Goal: Information Seeking & Learning: Learn about a topic

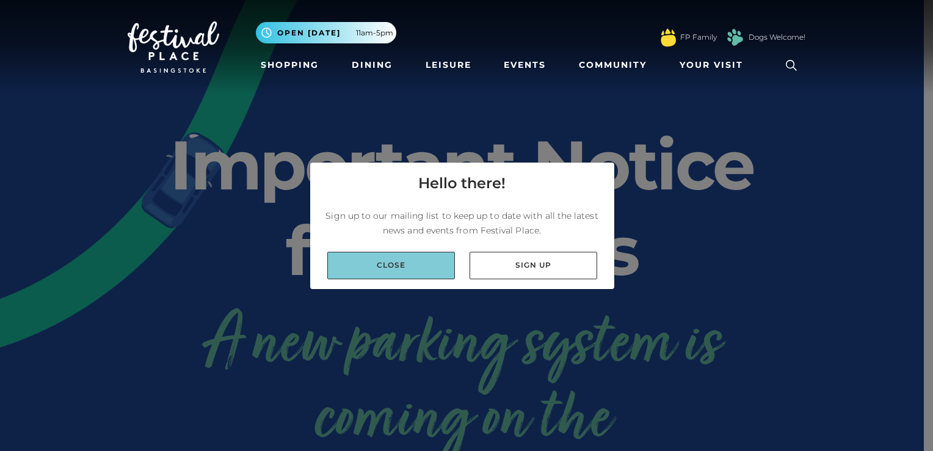
click at [427, 263] on link "Close" at bounding box center [391, 265] width 128 height 27
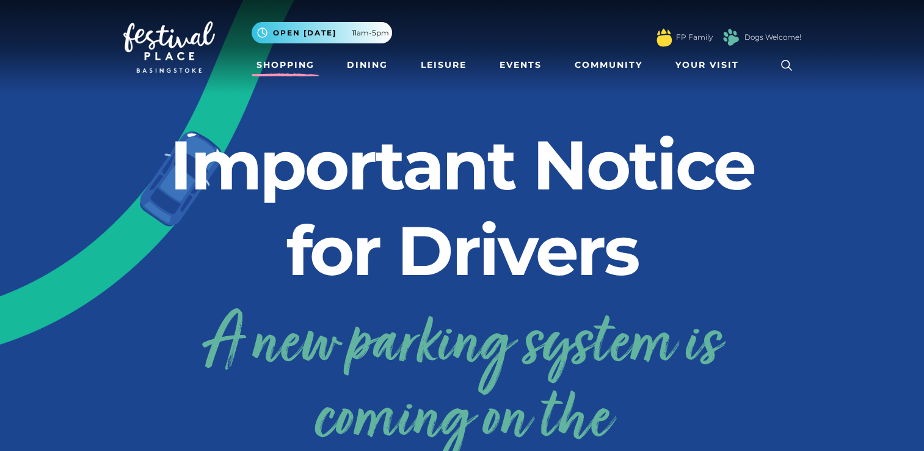
click at [278, 60] on link "Shopping" at bounding box center [286, 65] width 68 height 23
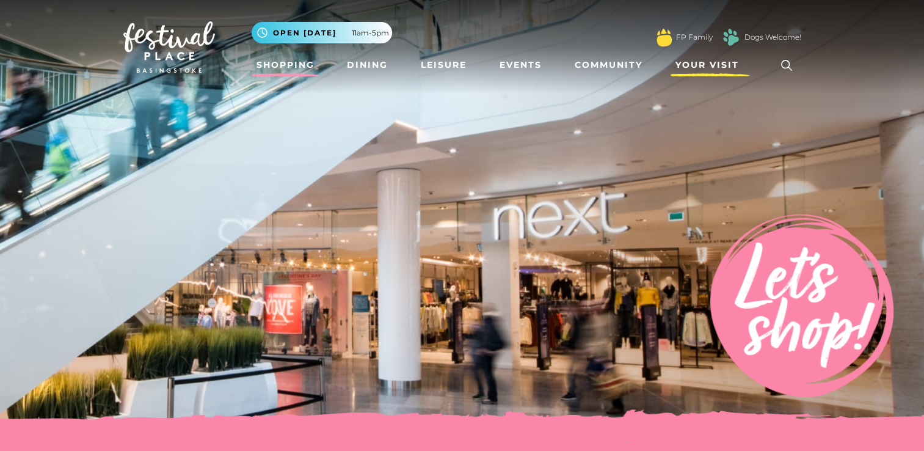
click at [684, 61] on span "Your Visit" at bounding box center [706, 65] width 63 height 13
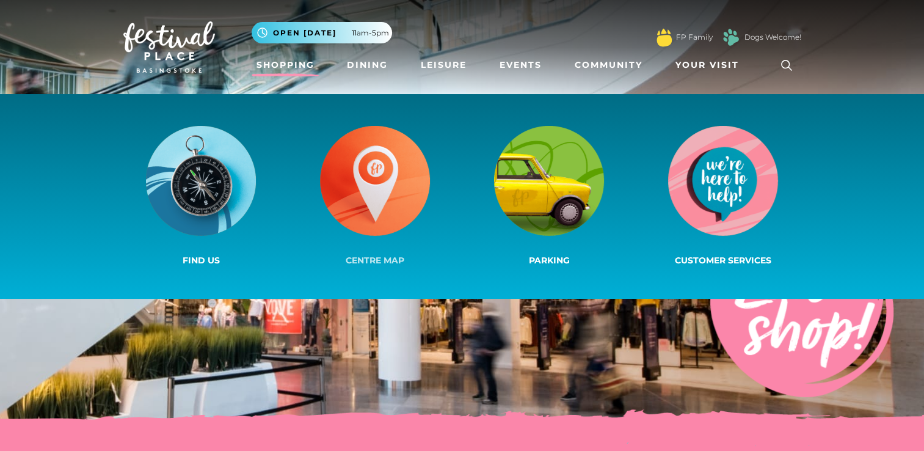
click at [374, 174] on img at bounding box center [375, 181] width 110 height 110
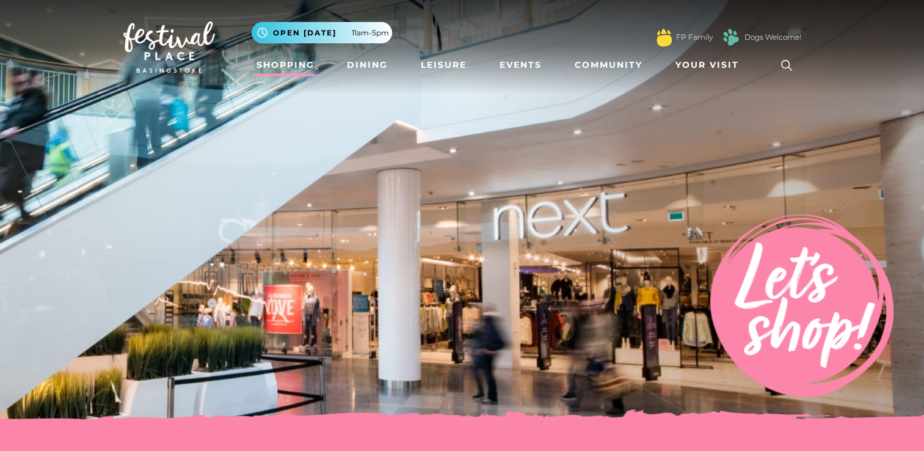
click at [293, 67] on link "Shopping" at bounding box center [286, 65] width 68 height 23
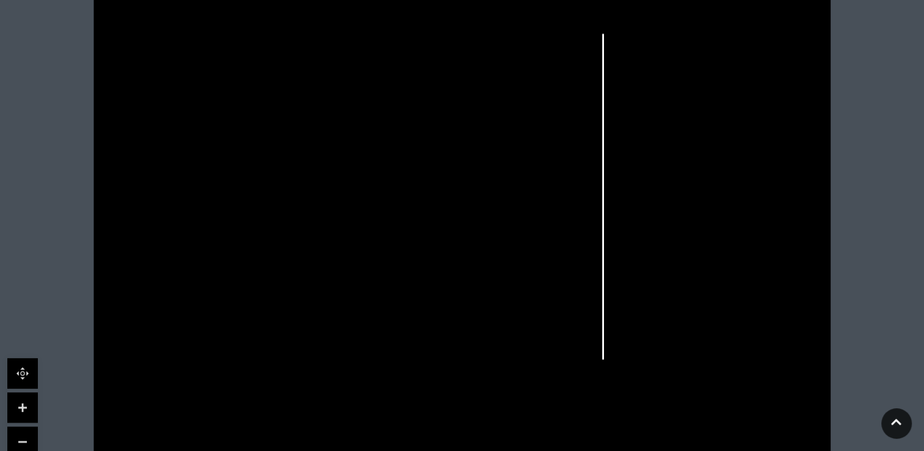
scroll to position [366, 0]
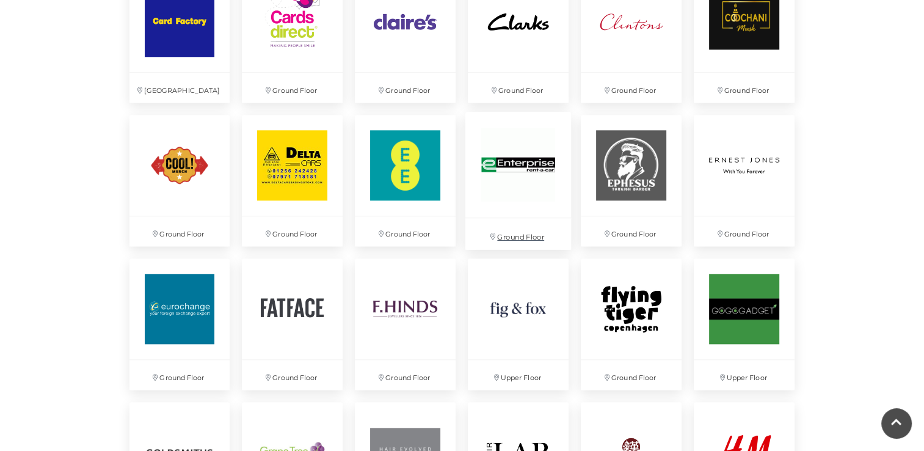
scroll to position [1343, 0]
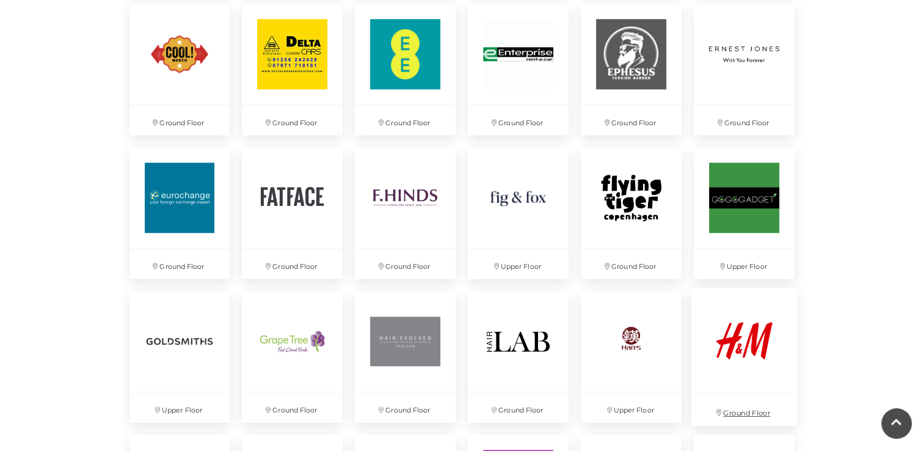
click at [747, 352] on img at bounding box center [744, 340] width 106 height 106
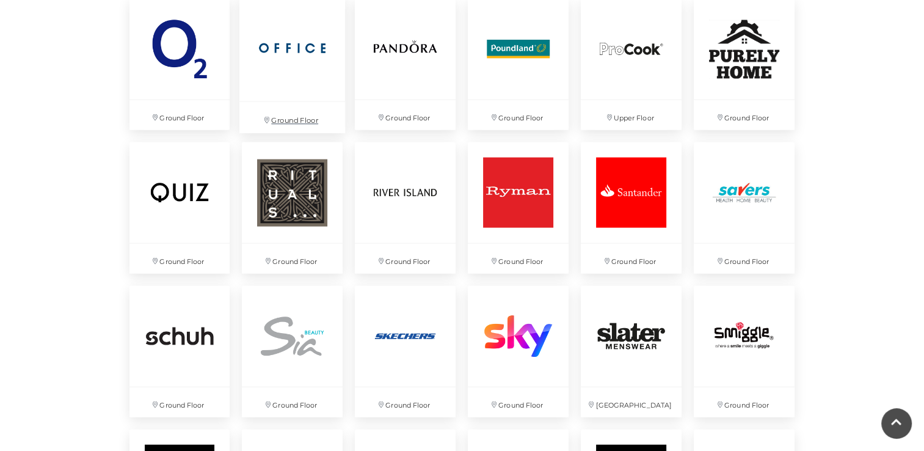
scroll to position [2503, 0]
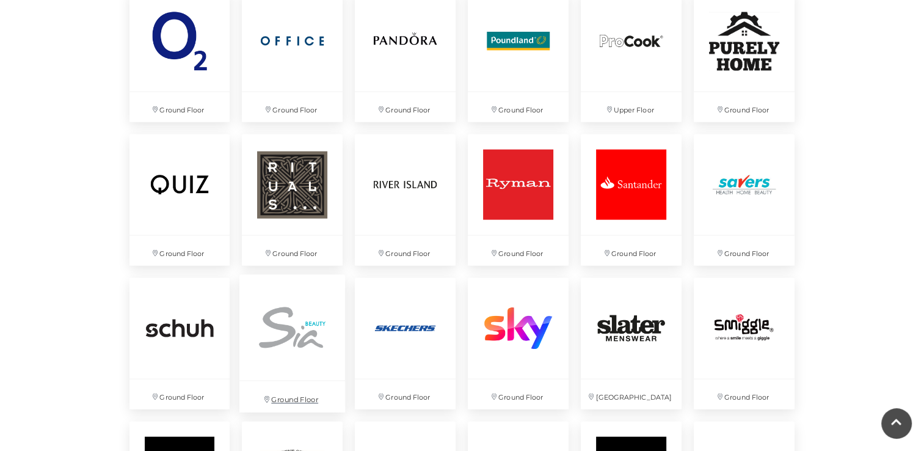
click at [298, 331] on img at bounding box center [292, 328] width 106 height 106
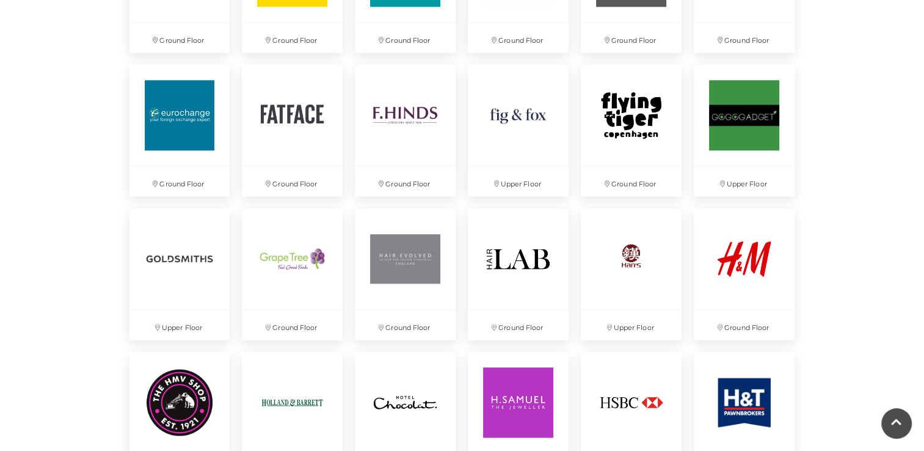
scroll to position [1404, 0]
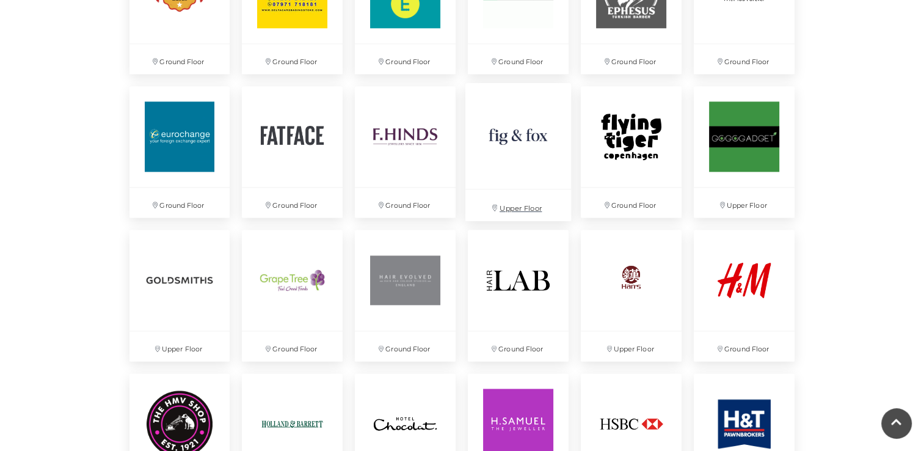
click at [510, 128] on img at bounding box center [518, 136] width 106 height 106
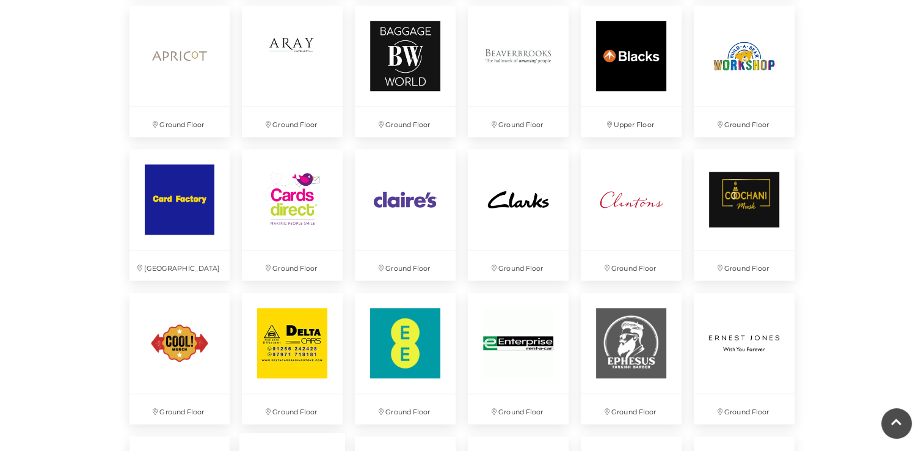
scroll to position [916, 0]
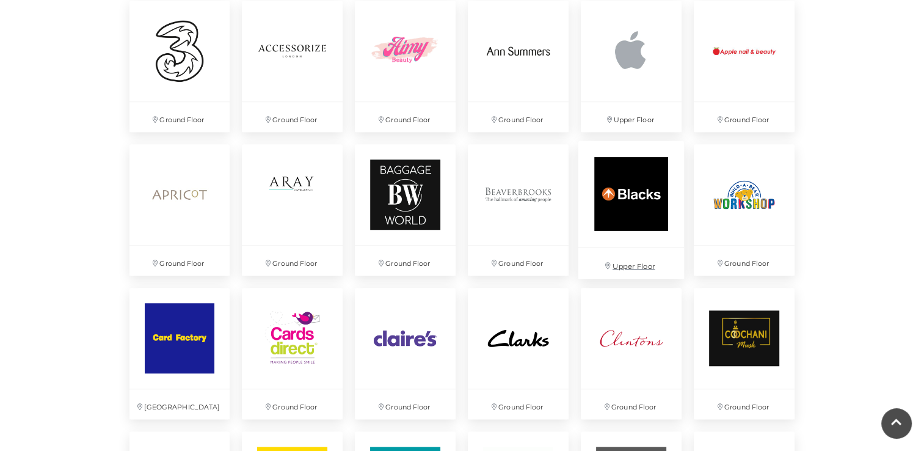
click at [641, 194] on img at bounding box center [631, 194] width 106 height 106
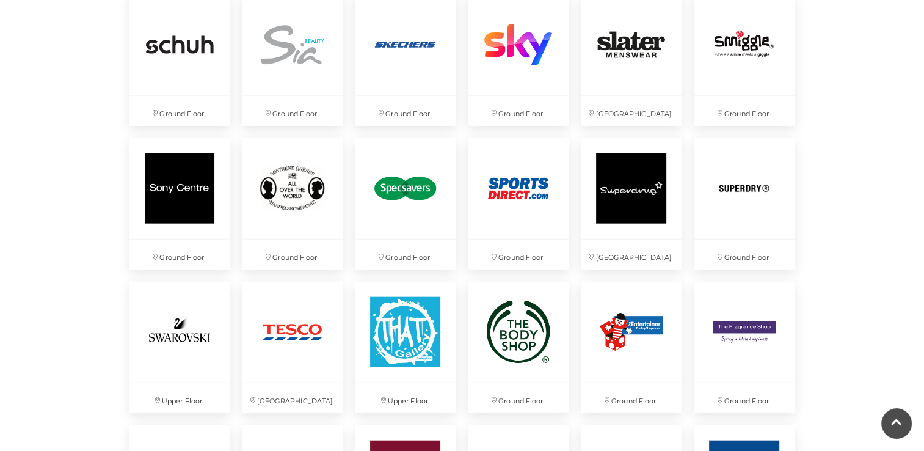
scroll to position [2808, 0]
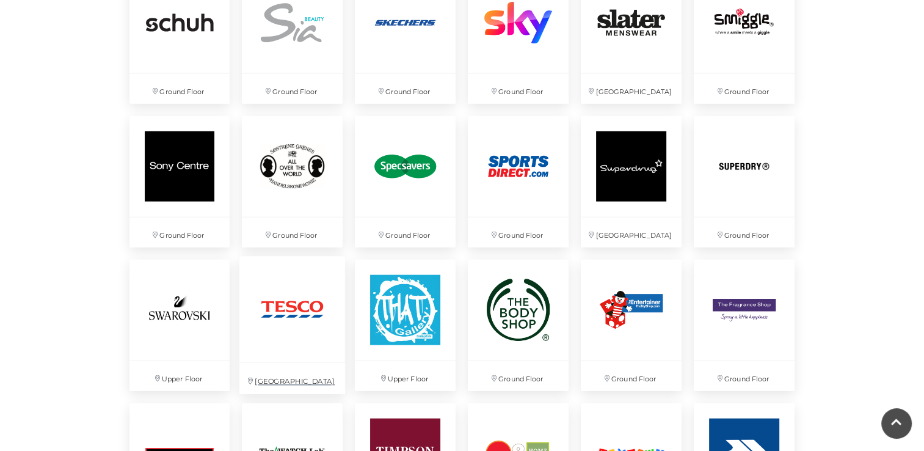
click at [274, 316] on img at bounding box center [292, 309] width 106 height 106
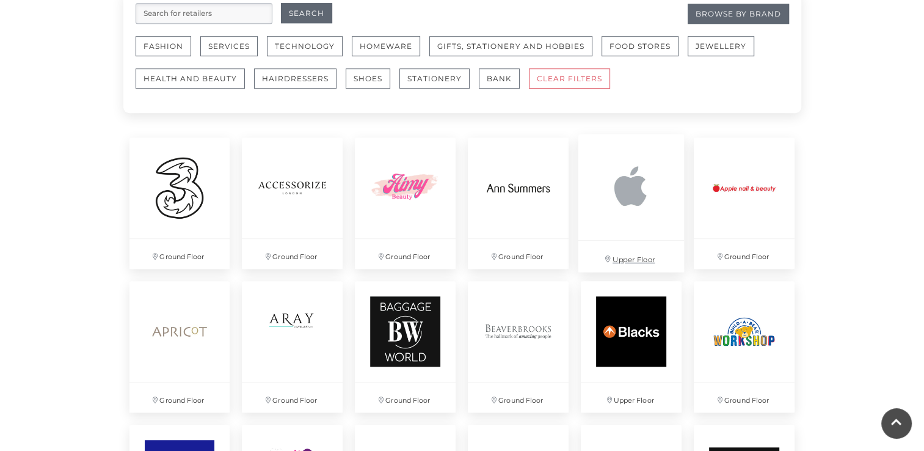
scroll to position [794, 0]
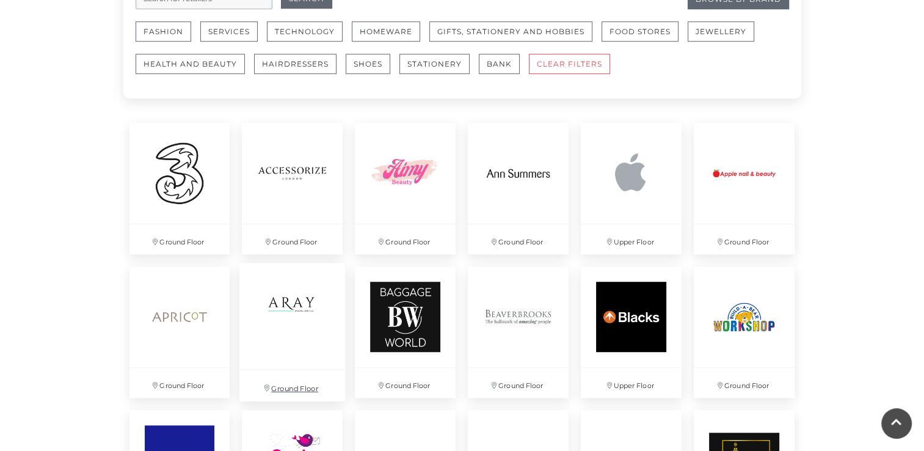
click at [271, 302] on img at bounding box center [292, 316] width 106 height 106
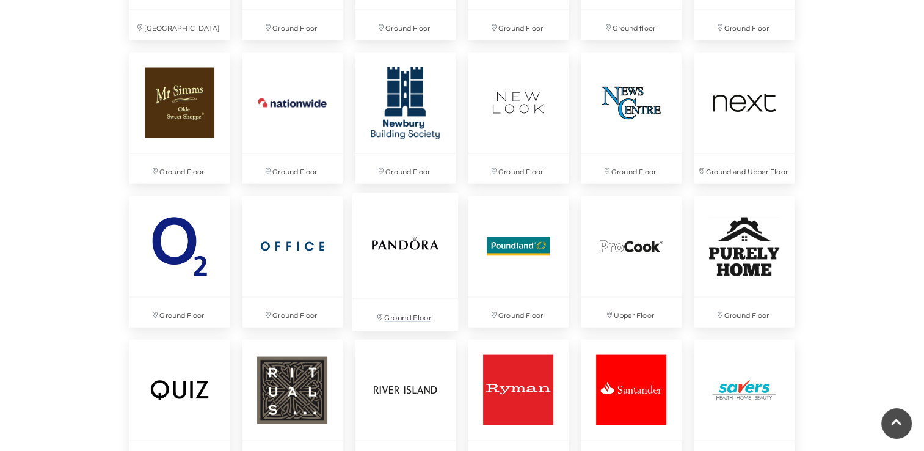
scroll to position [2320, 0]
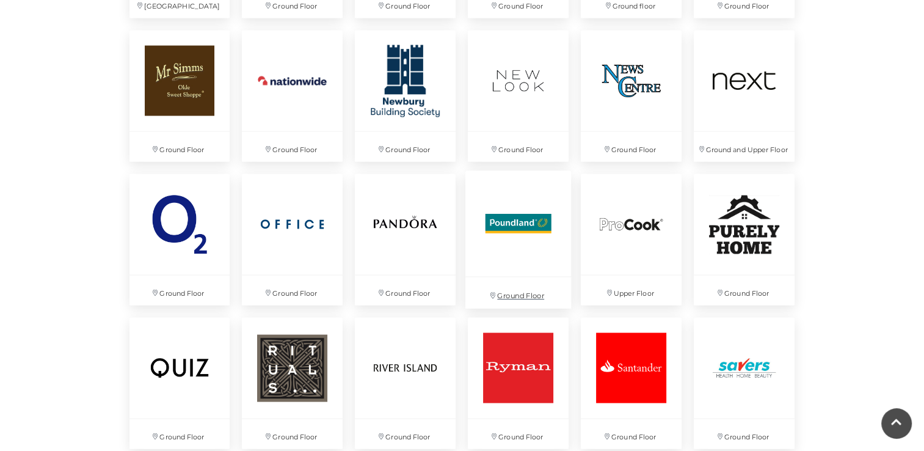
click at [511, 224] on img at bounding box center [518, 224] width 106 height 106
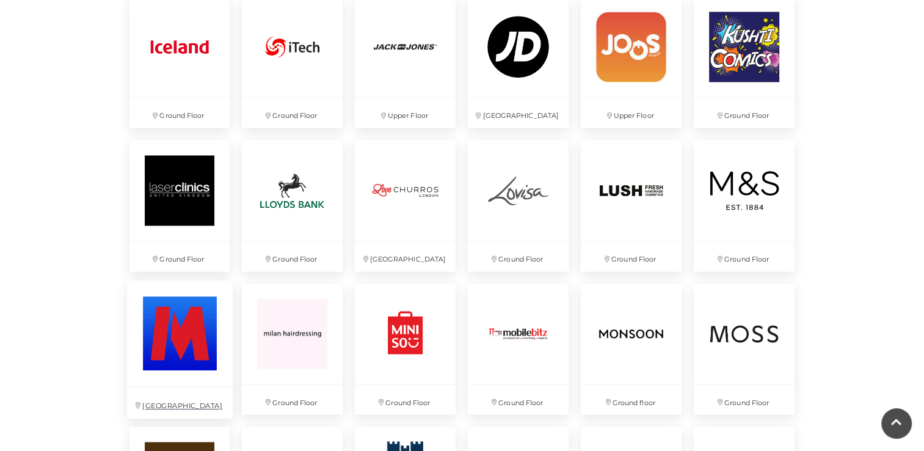
scroll to position [1893, 0]
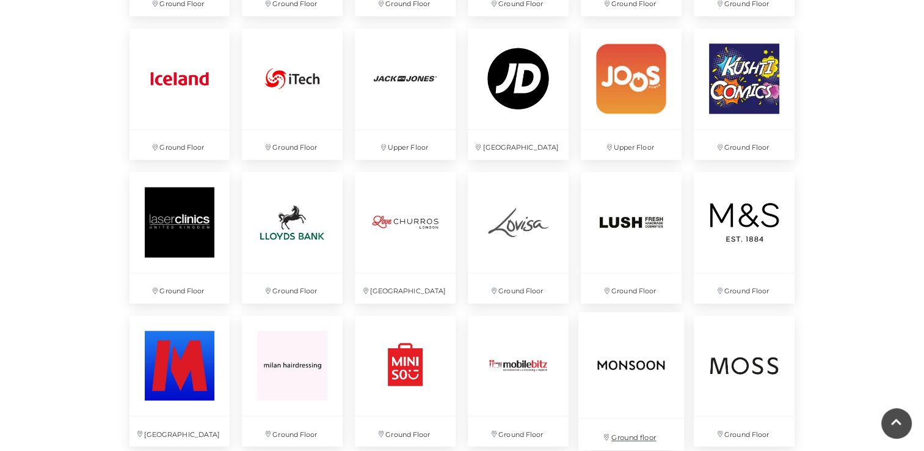
click at [623, 363] on img at bounding box center [631, 364] width 106 height 106
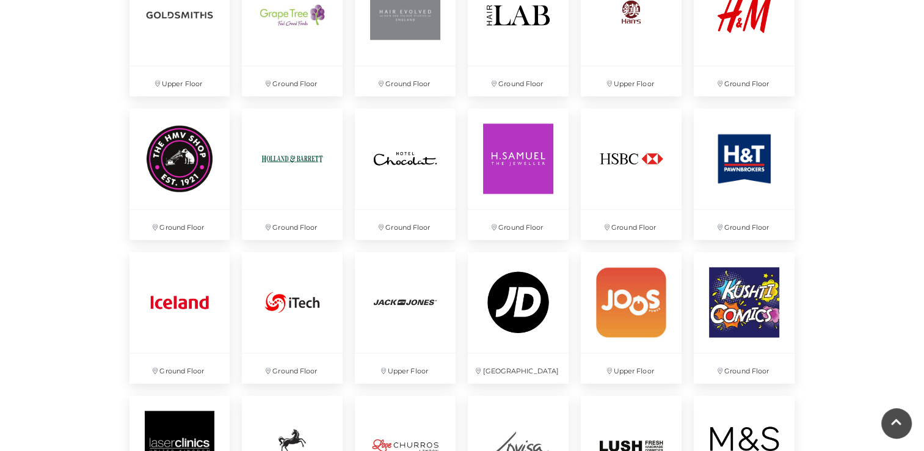
scroll to position [1648, 0]
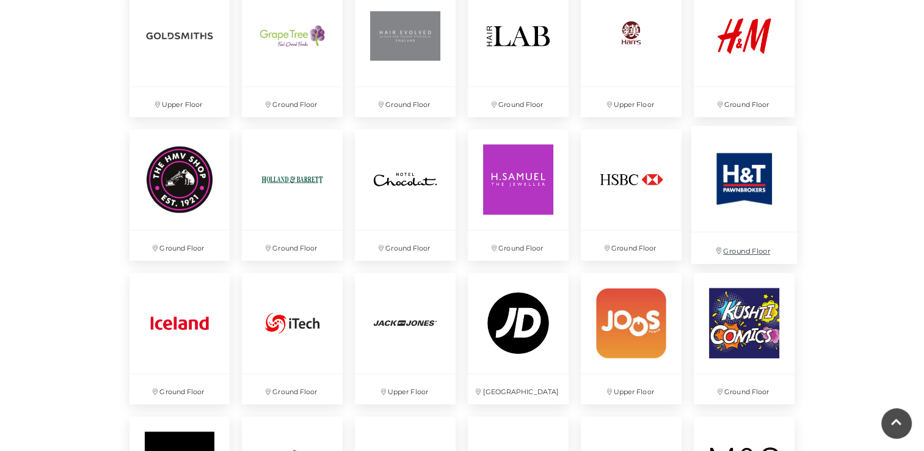
click at [723, 179] on img at bounding box center [744, 178] width 106 height 106
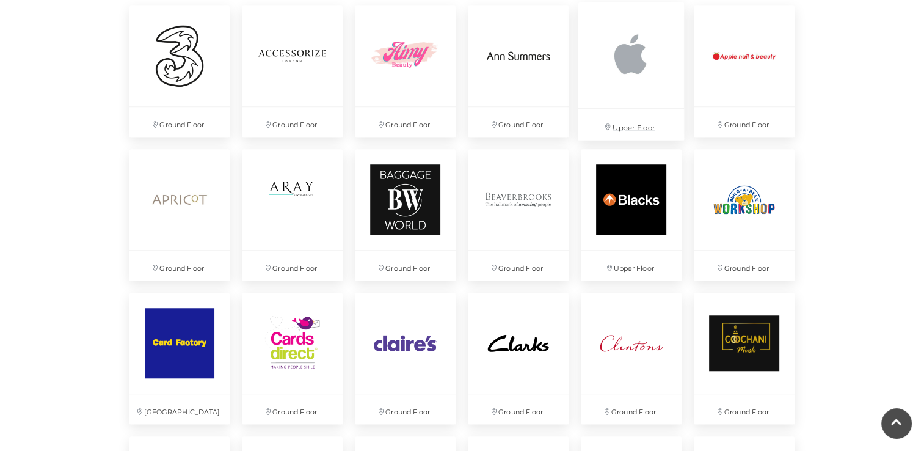
scroll to position [916, 0]
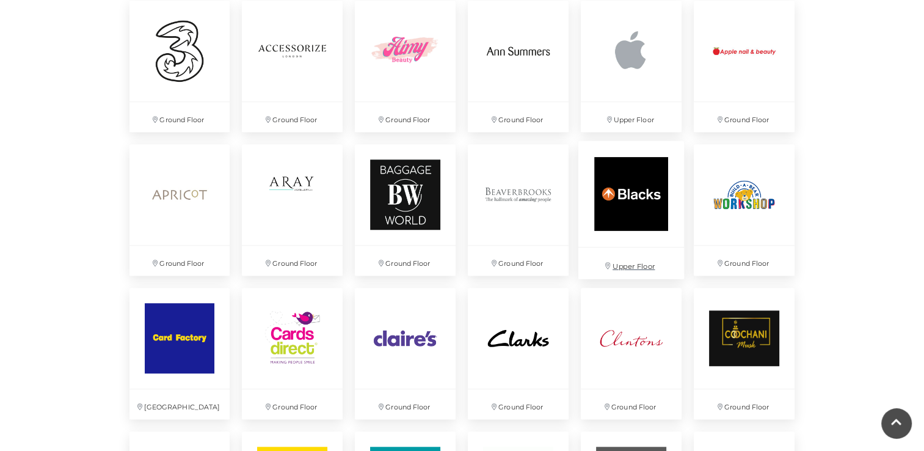
click at [629, 189] on img at bounding box center [631, 194] width 106 height 106
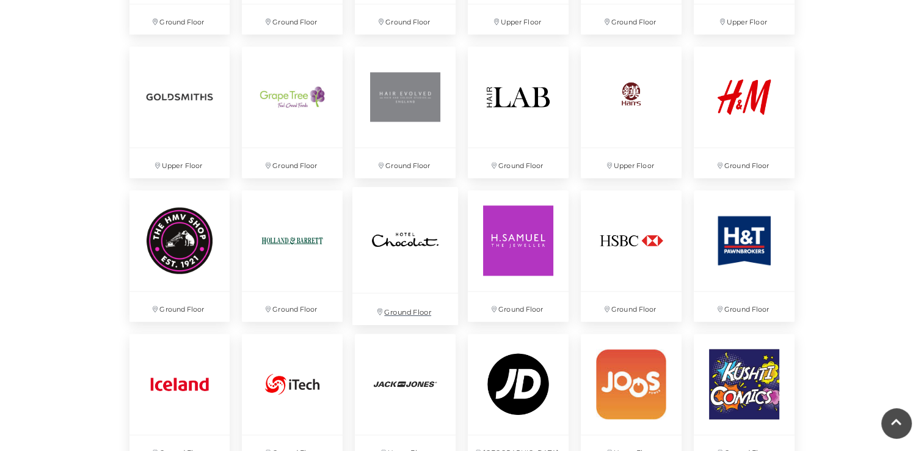
scroll to position [1648, 0]
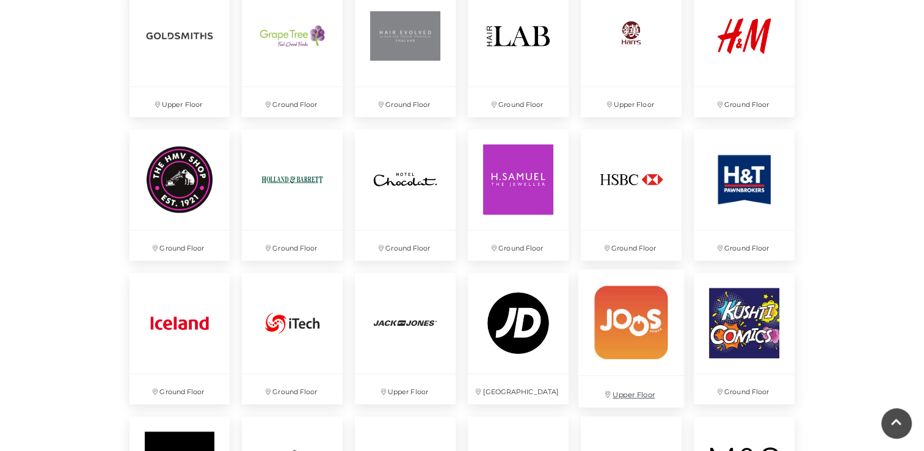
click at [650, 321] on img at bounding box center [631, 322] width 106 height 106
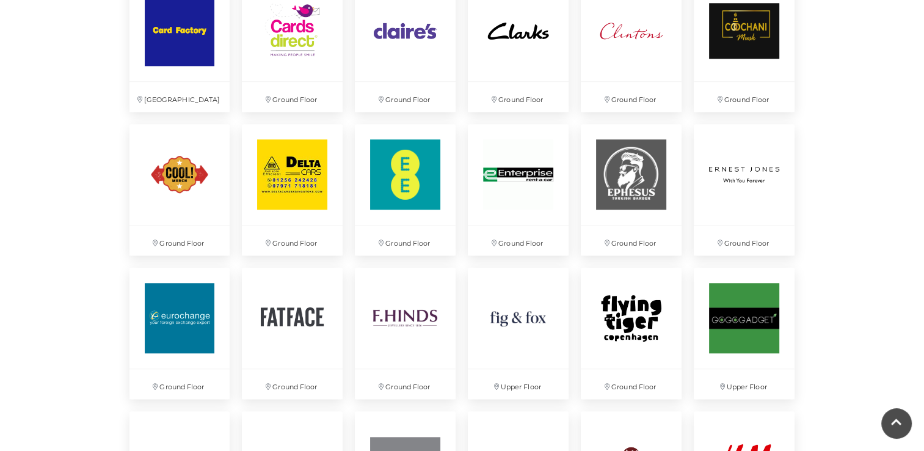
scroll to position [1221, 0]
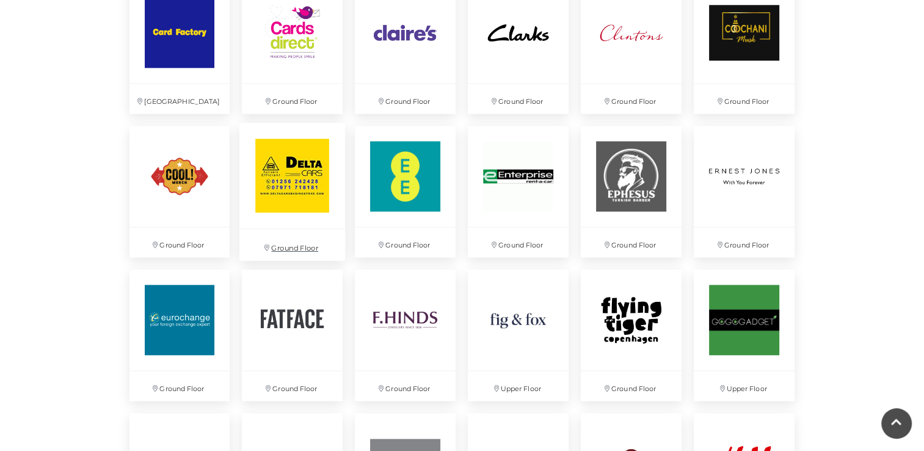
click at [291, 174] on img at bounding box center [292, 176] width 106 height 106
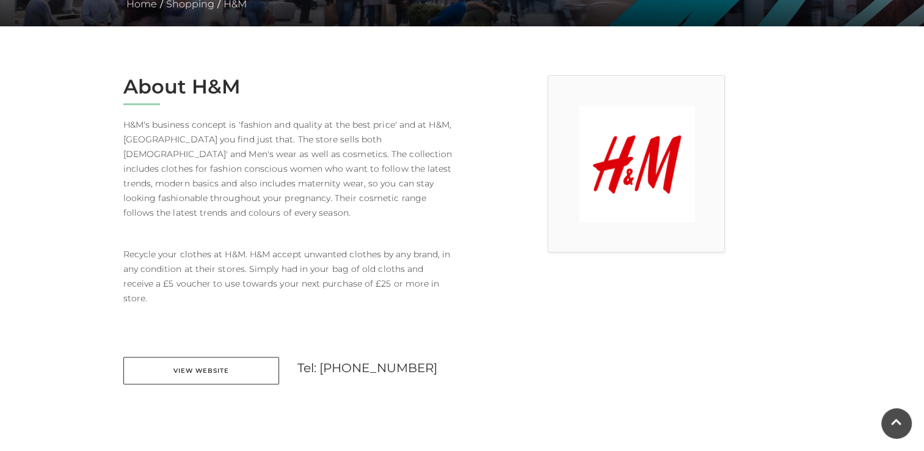
scroll to position [305, 0]
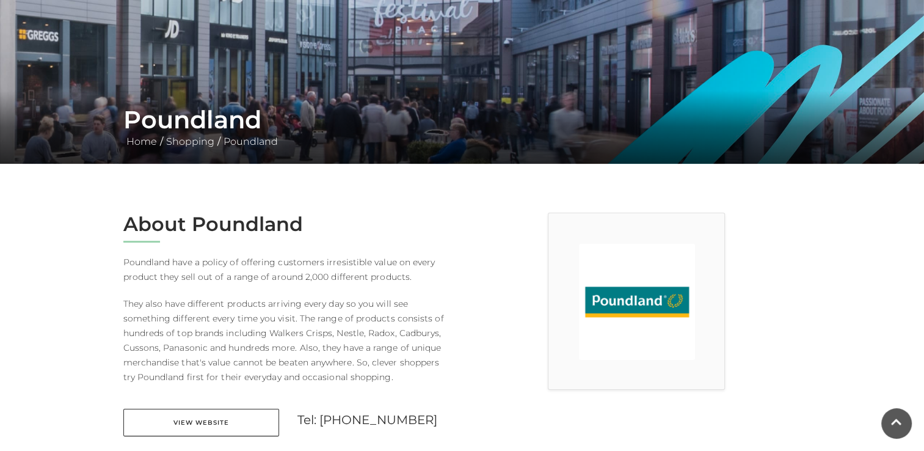
scroll to position [183, 0]
